Goal: Download file/media

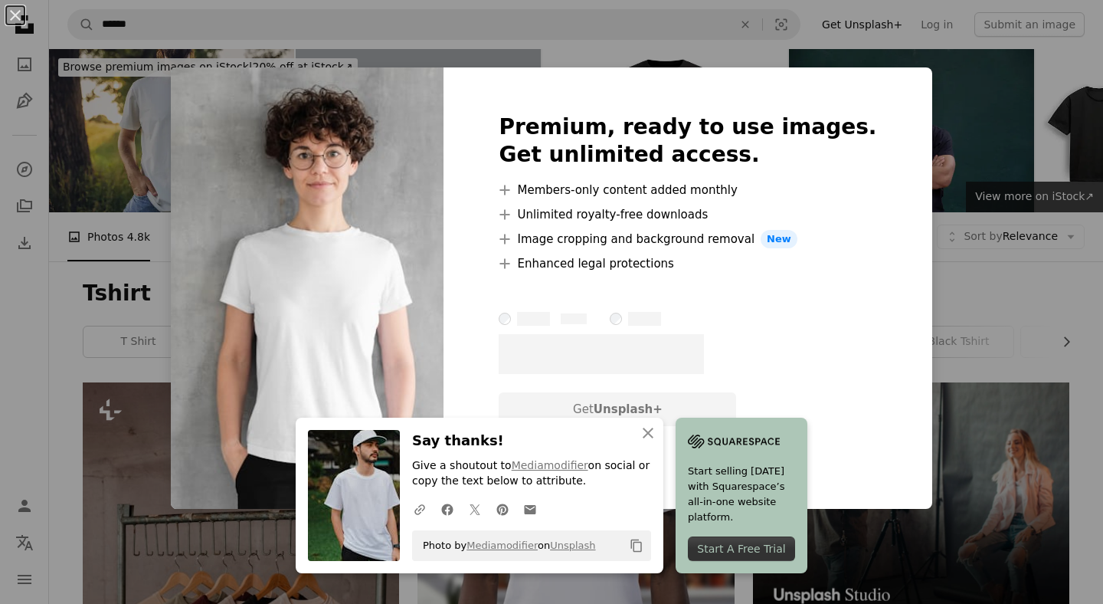
scroll to position [2231, 0]
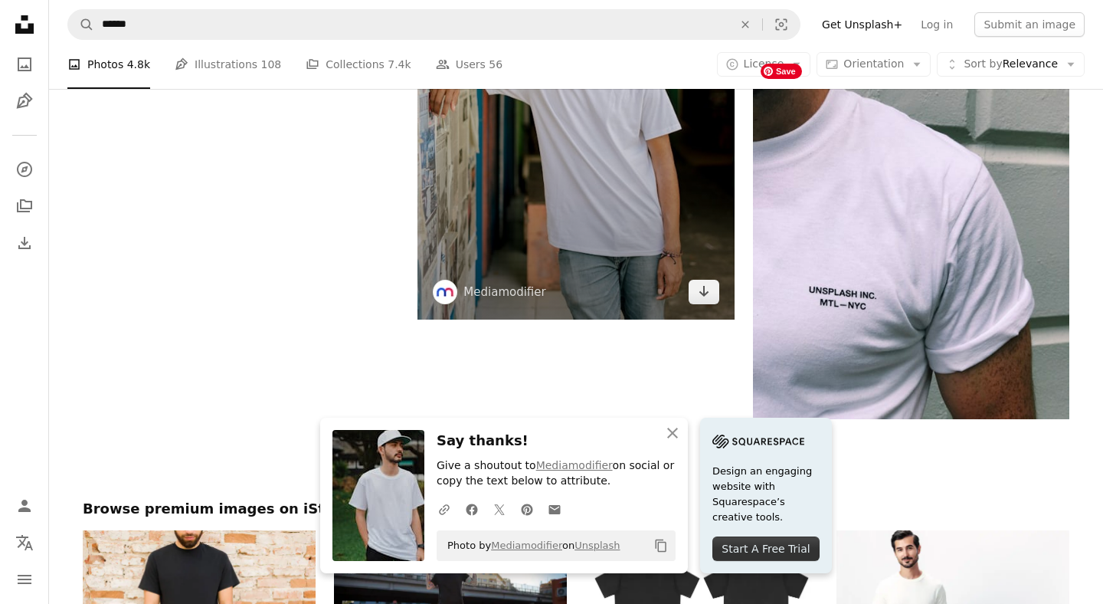
scroll to position [2691, 0]
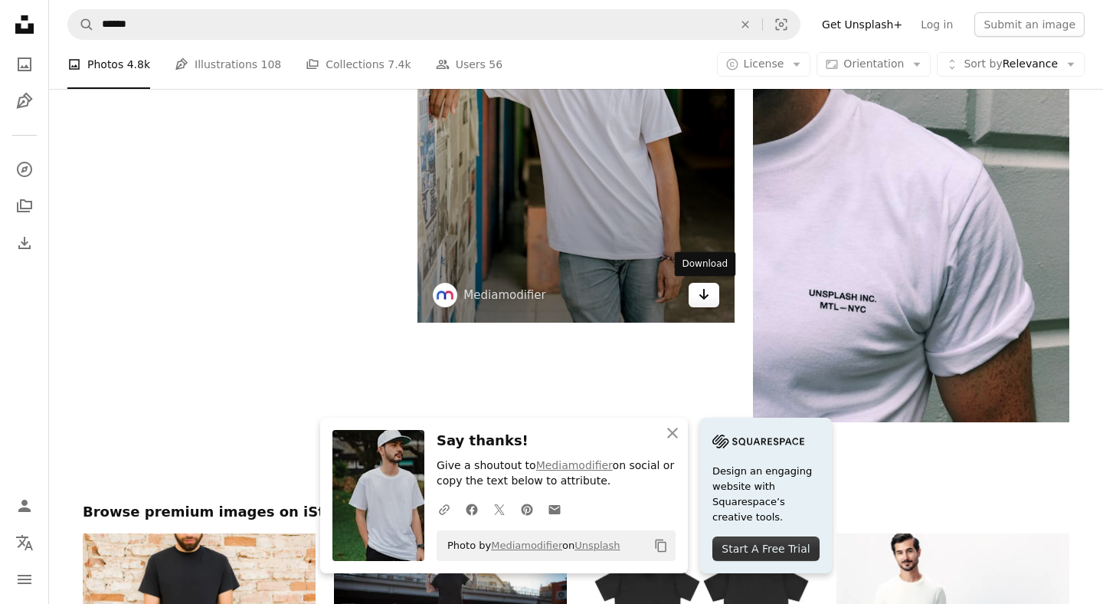
click at [703, 293] on icon "Download" at bounding box center [704, 294] width 10 height 11
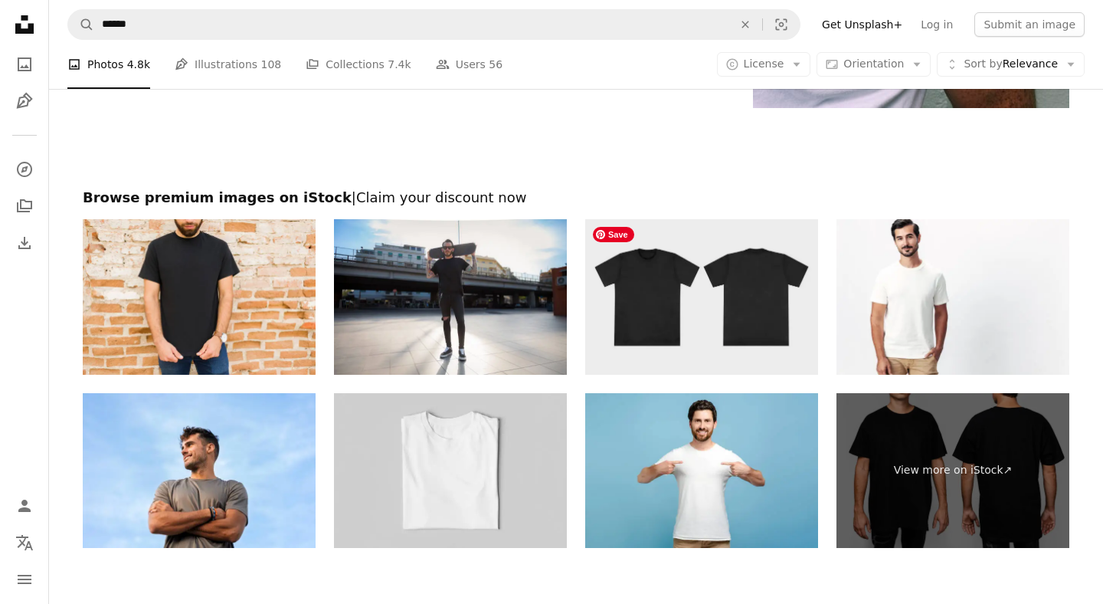
scroll to position [3237, 0]
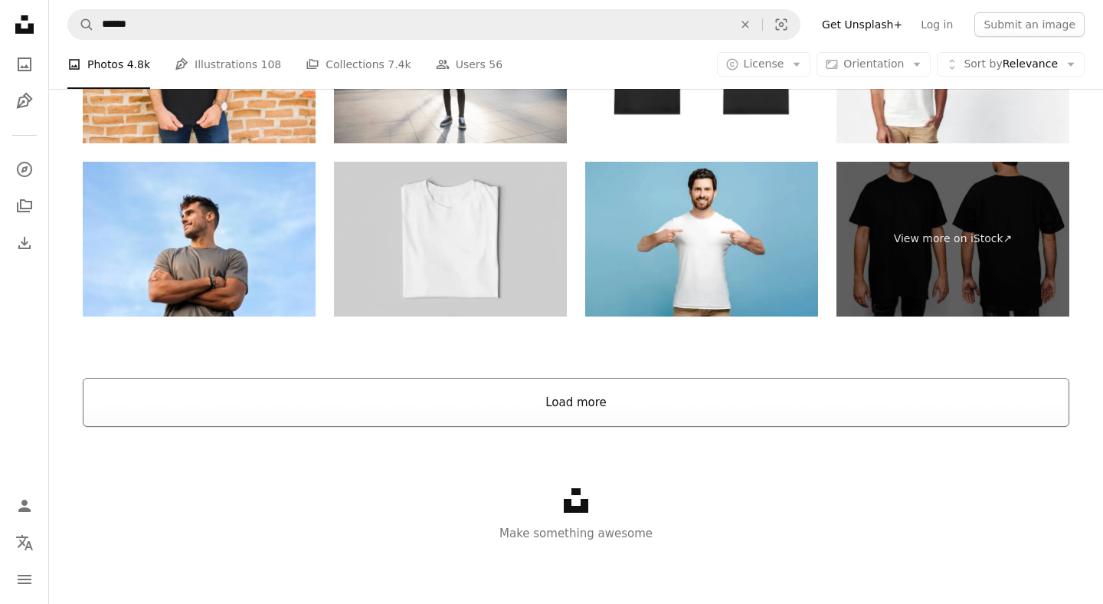
click at [600, 415] on button "Load more" at bounding box center [576, 402] width 987 height 49
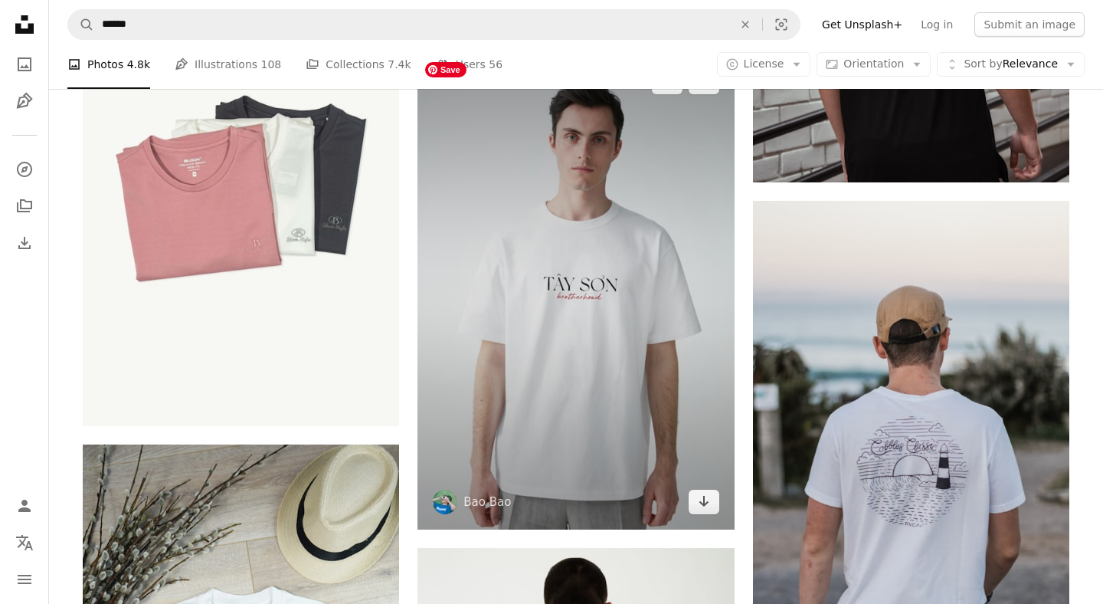
scroll to position [4931, 0]
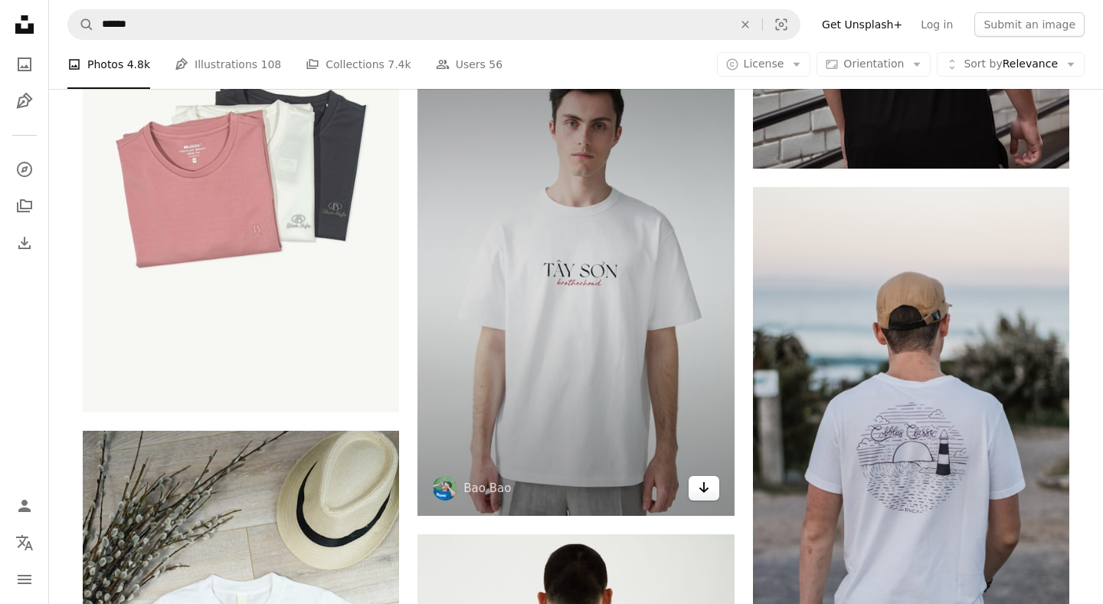
click at [702, 486] on icon "Arrow pointing down" at bounding box center [704, 487] width 12 height 18
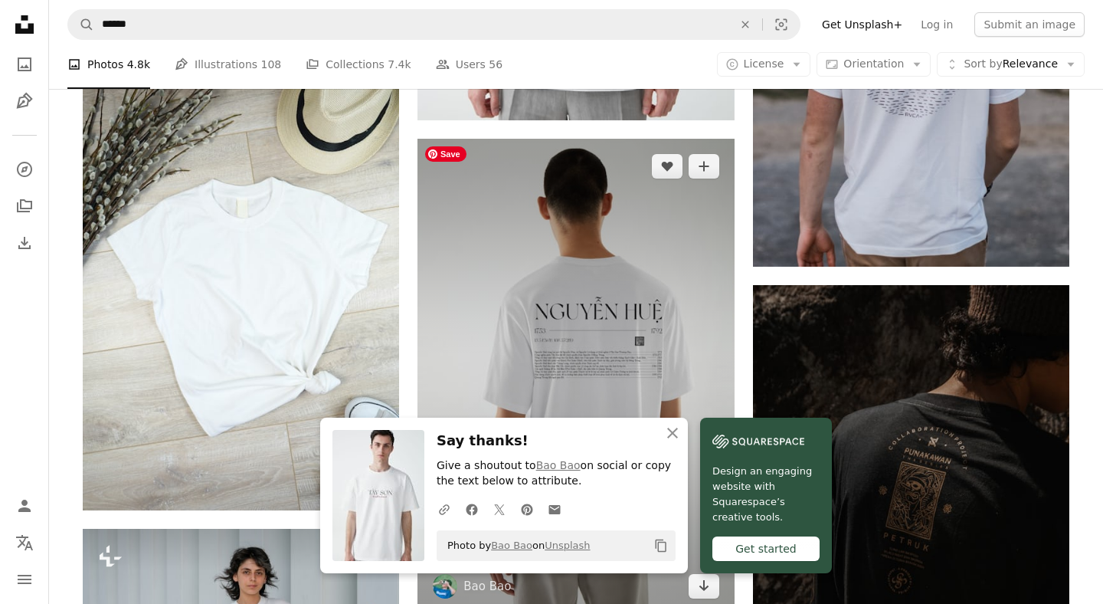
scroll to position [5335, 0]
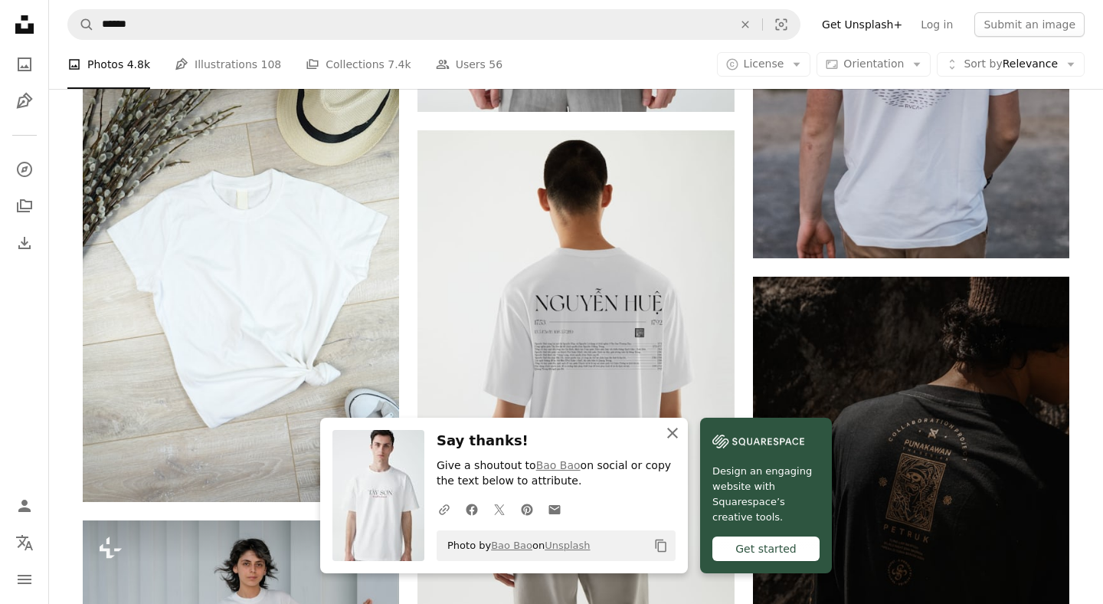
click at [669, 430] on icon "An X shape" at bounding box center [672, 433] width 18 height 18
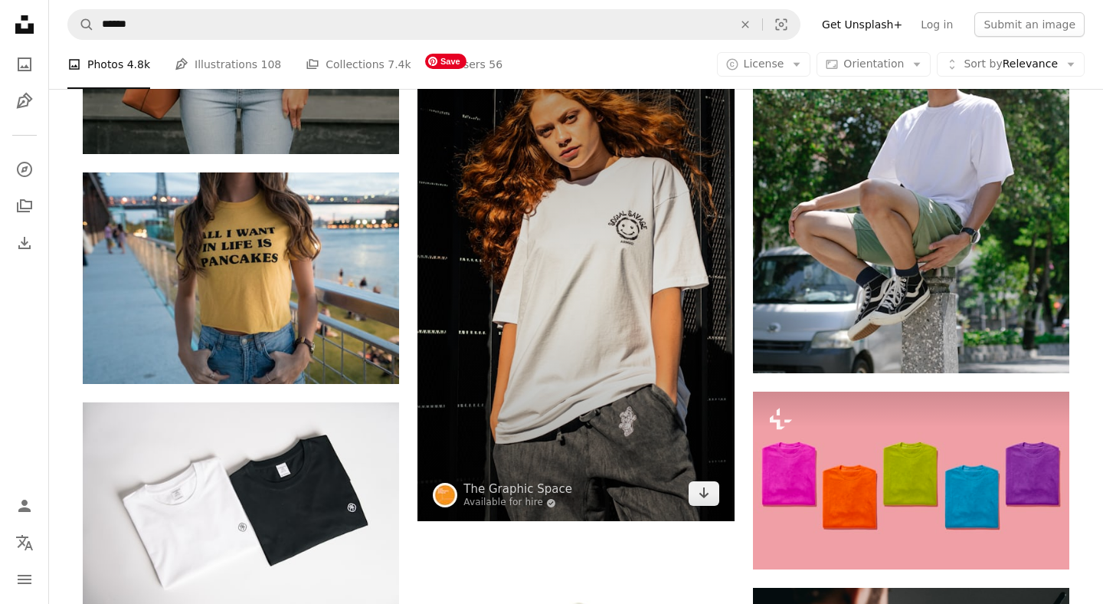
scroll to position [7130, 0]
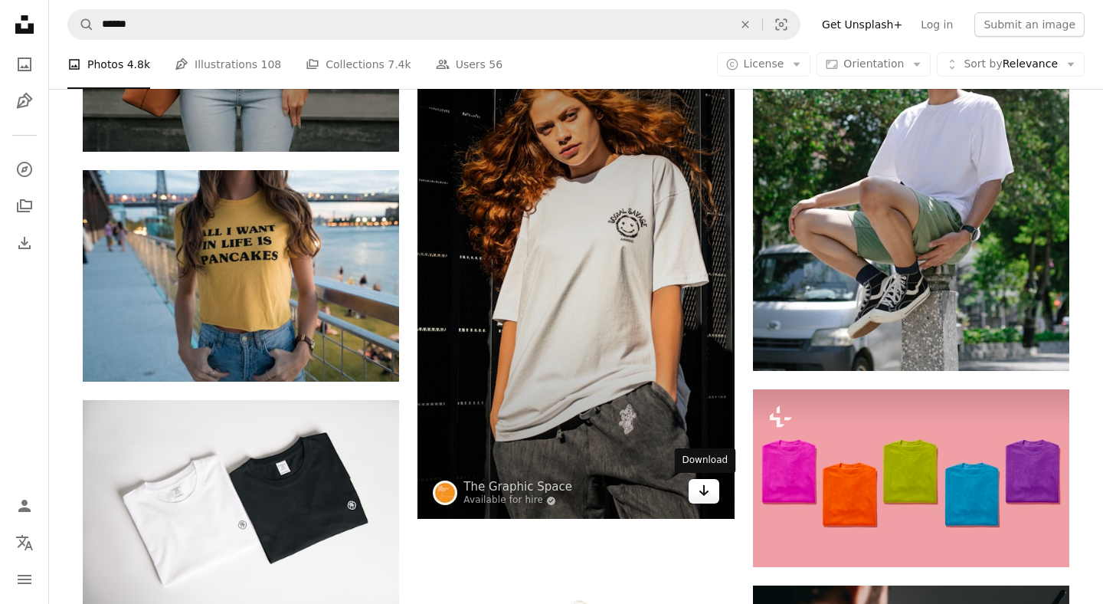
click at [708, 491] on icon "Arrow pointing down" at bounding box center [704, 490] width 12 height 18
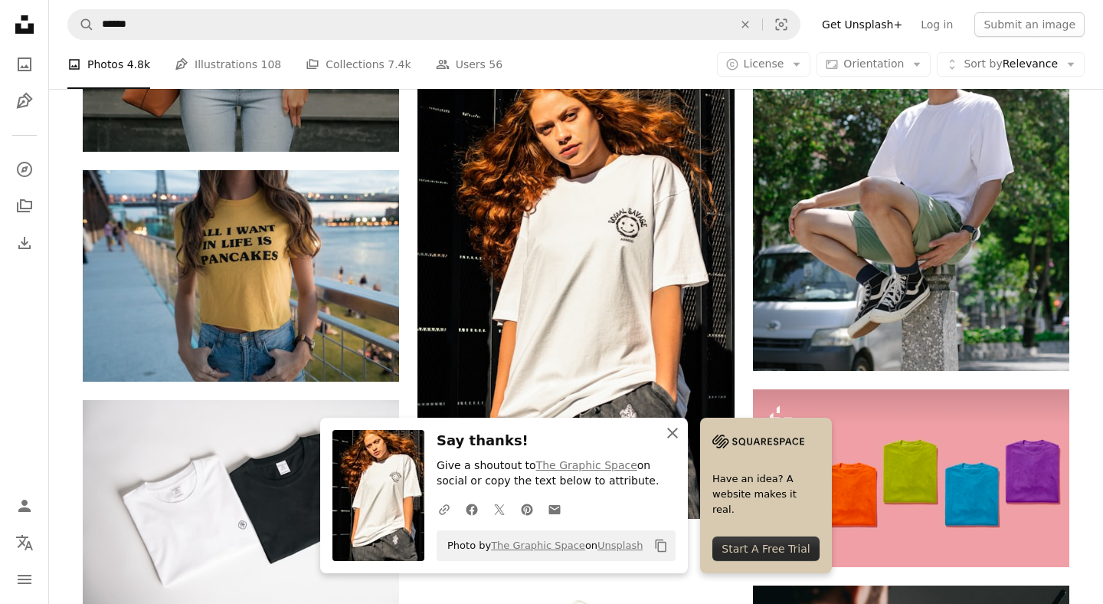
click at [672, 431] on icon "button" at bounding box center [672, 432] width 11 height 11
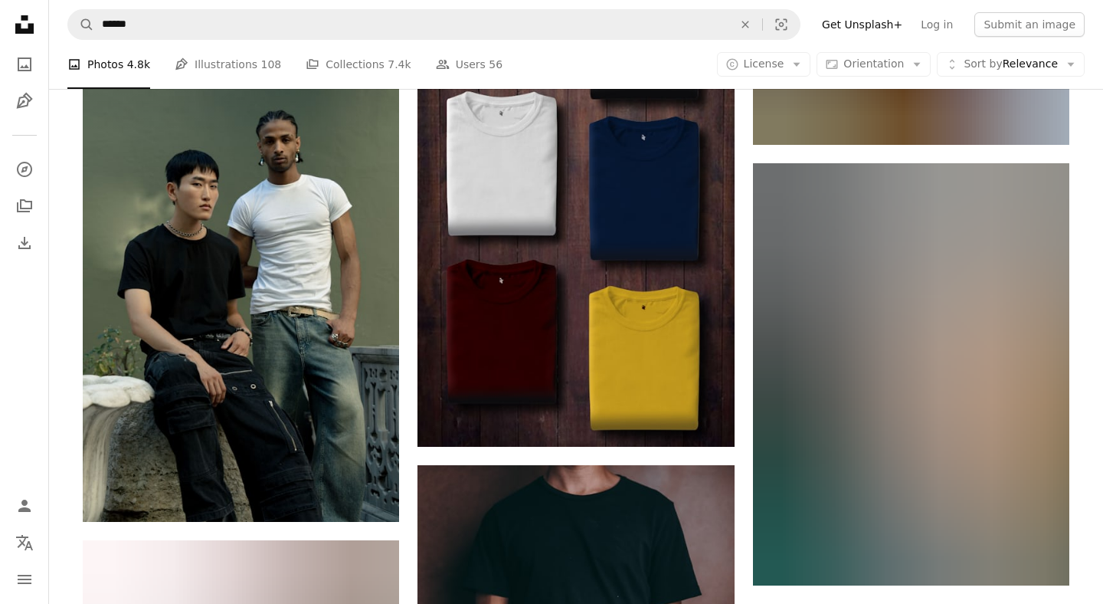
scroll to position [8478, 0]
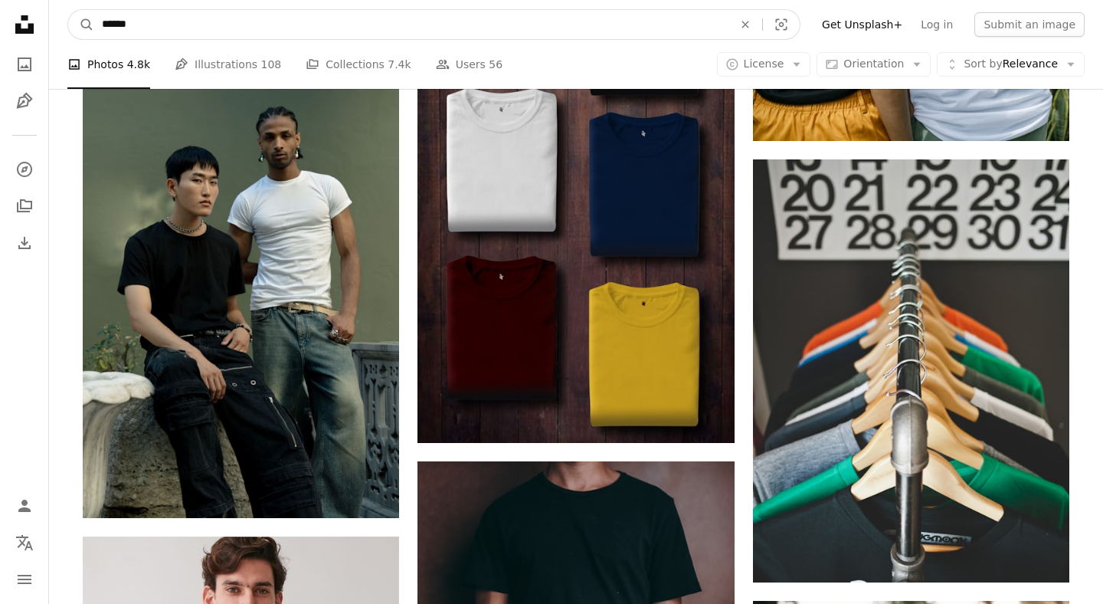
click at [280, 22] on input "******" at bounding box center [411, 24] width 634 height 29
type input "******"
click button "A magnifying glass" at bounding box center [81, 24] width 26 height 29
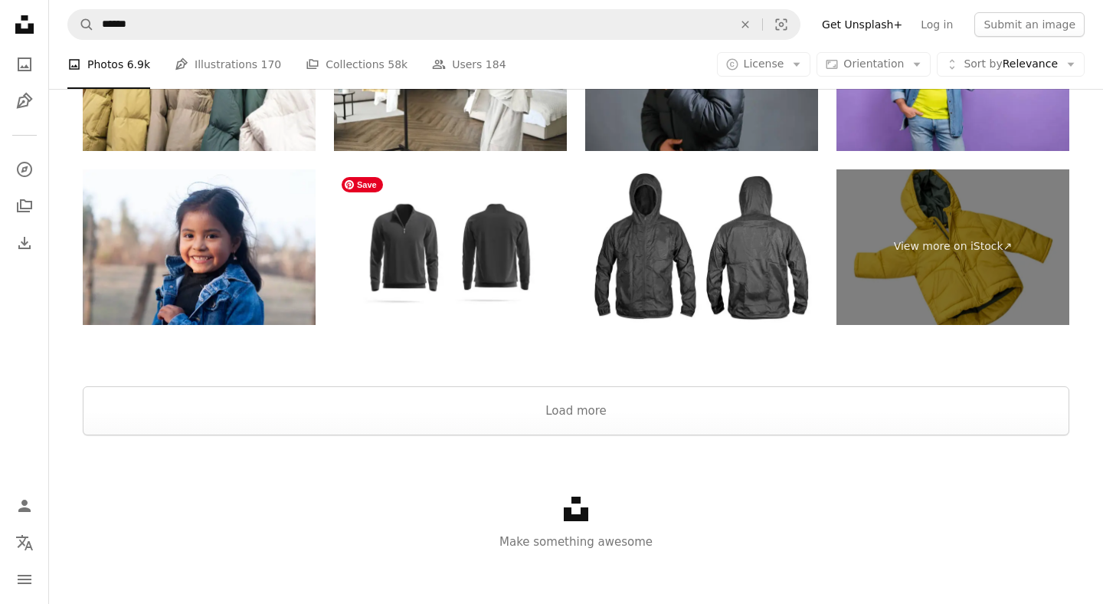
scroll to position [3734, 0]
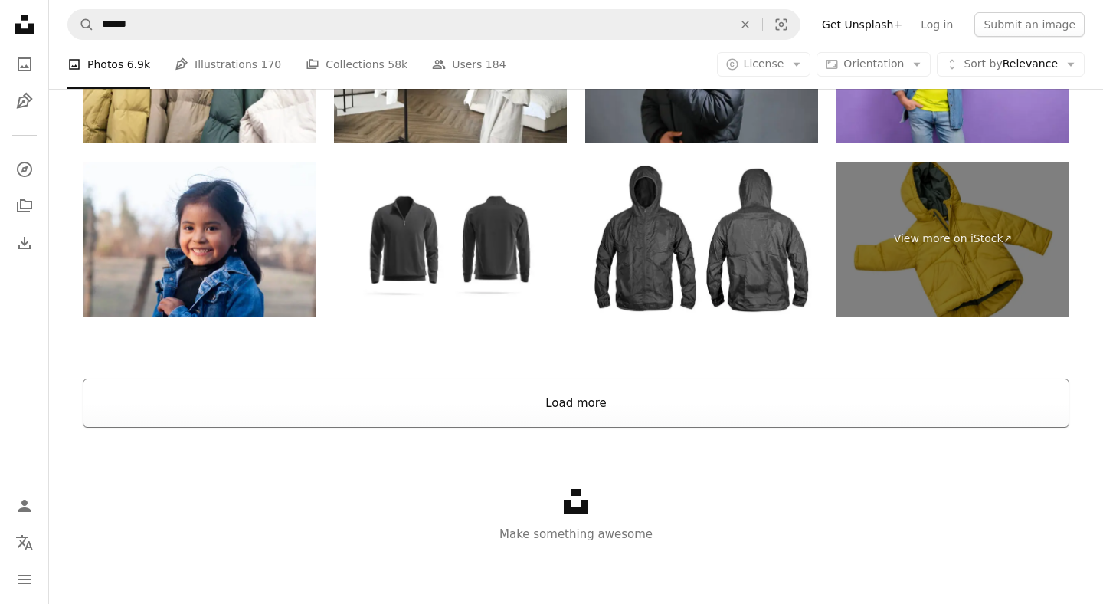
click at [556, 412] on button "Load more" at bounding box center [576, 402] width 987 height 49
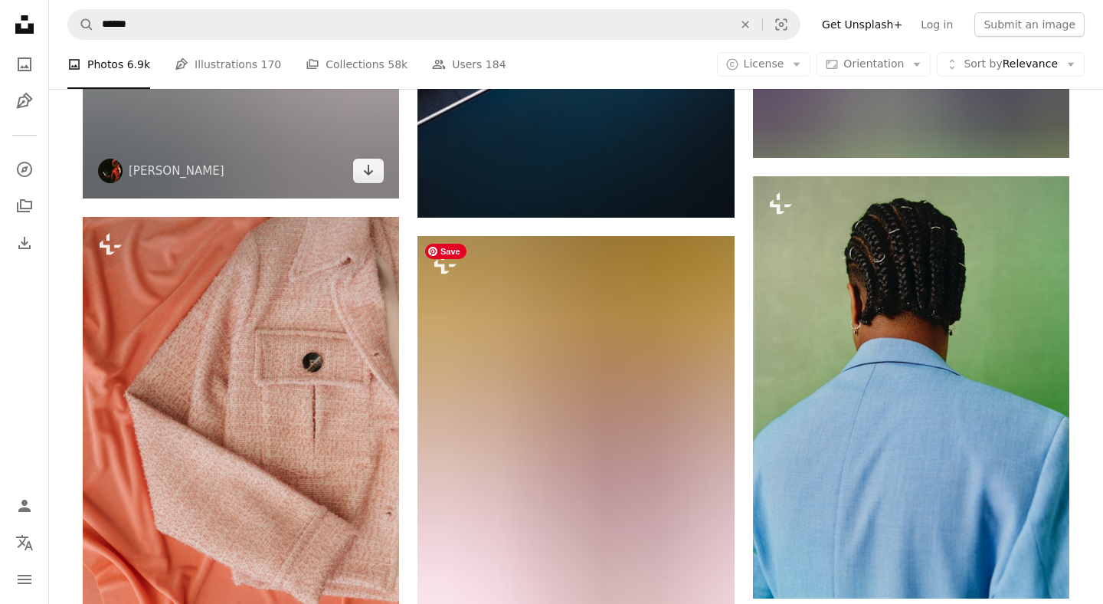
scroll to position [36751, 0]
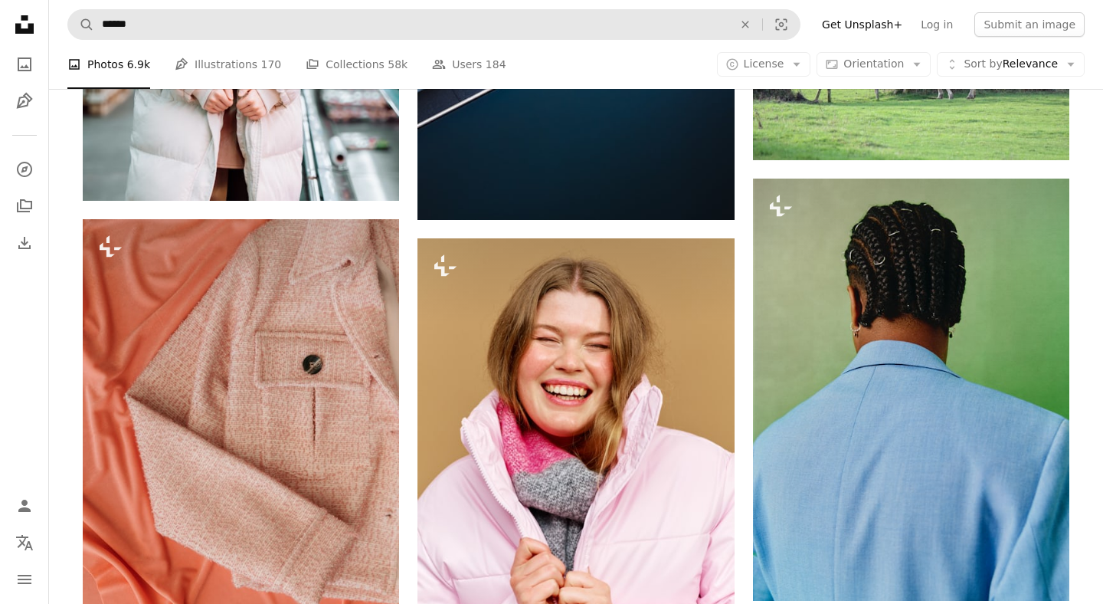
click at [195, 9] on nav "A magnifying glass ****** An X shape Visual search Filters Get Unsplash+ Log in…" at bounding box center [576, 24] width 1054 height 49
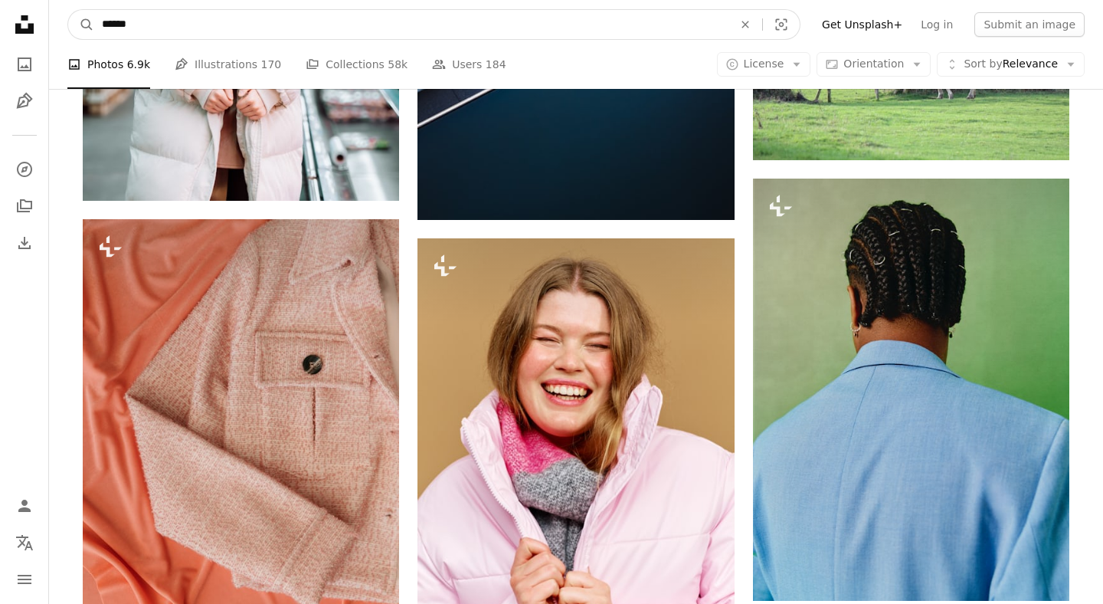
click at [198, 25] on input "******" at bounding box center [411, 24] width 634 height 29
type input "**********"
click button "A magnifying glass" at bounding box center [81, 24] width 26 height 29
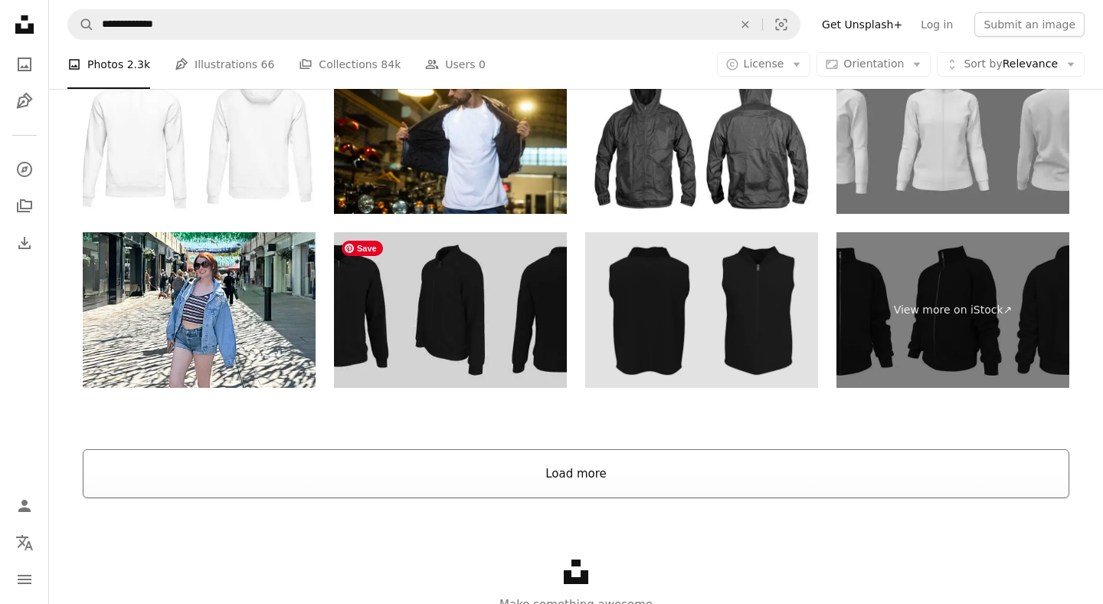
scroll to position [3542, 0]
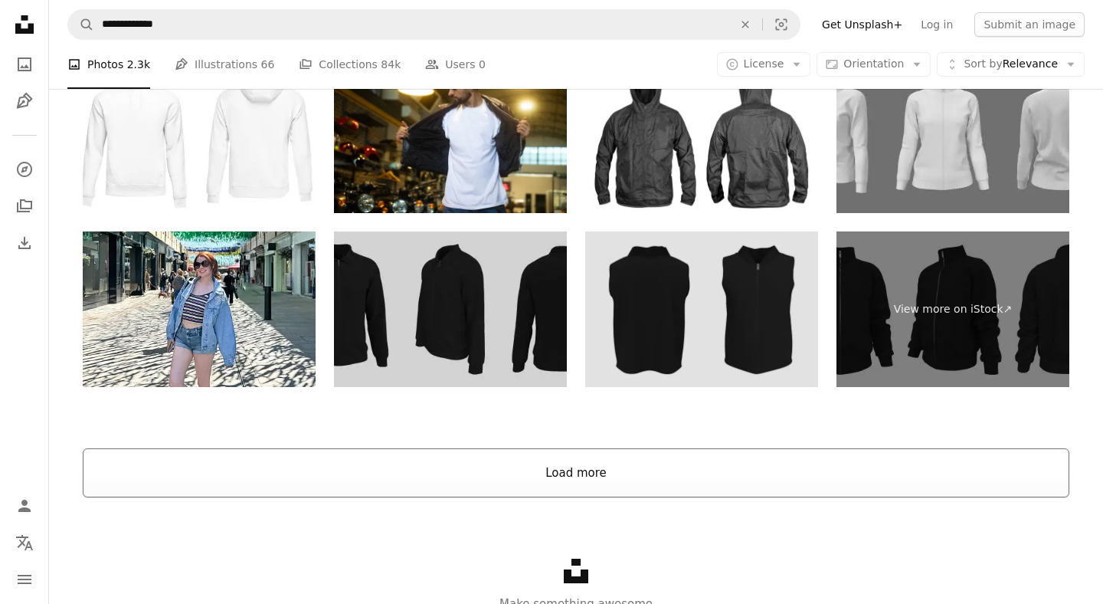
click at [623, 472] on button "Load more" at bounding box center [576, 472] width 987 height 49
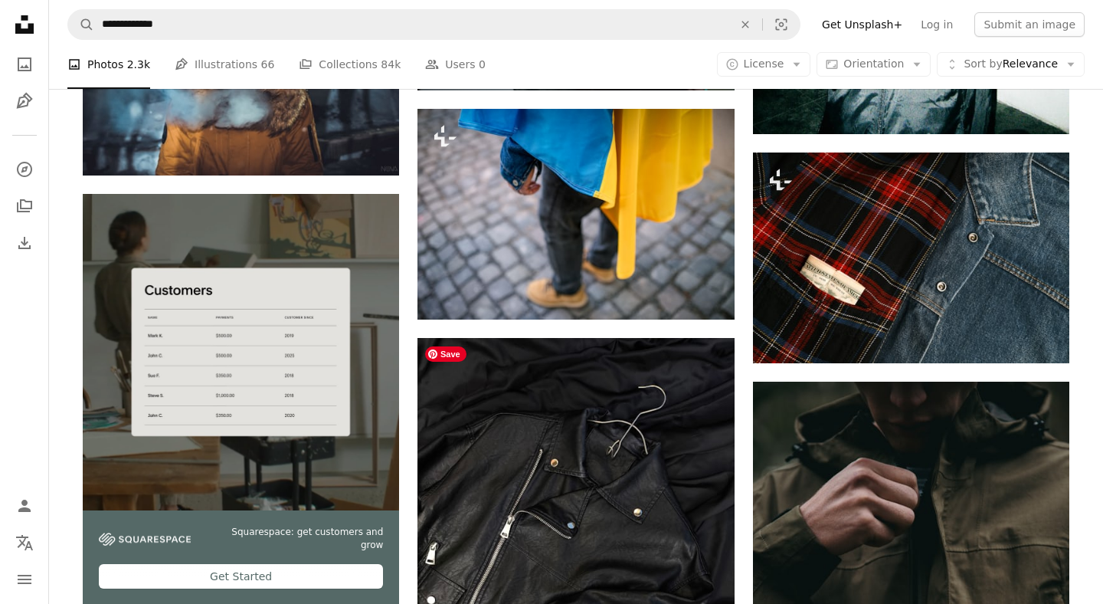
scroll to position [4265, 0]
